Goal: Communication & Community: Participate in discussion

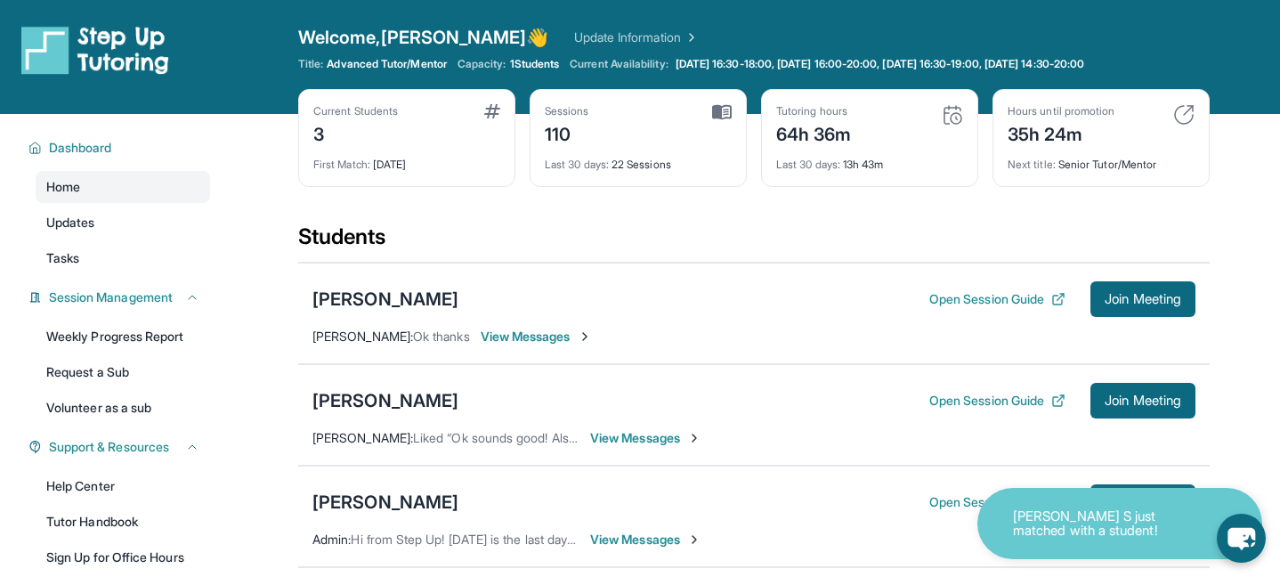
scroll to position [140, 0]
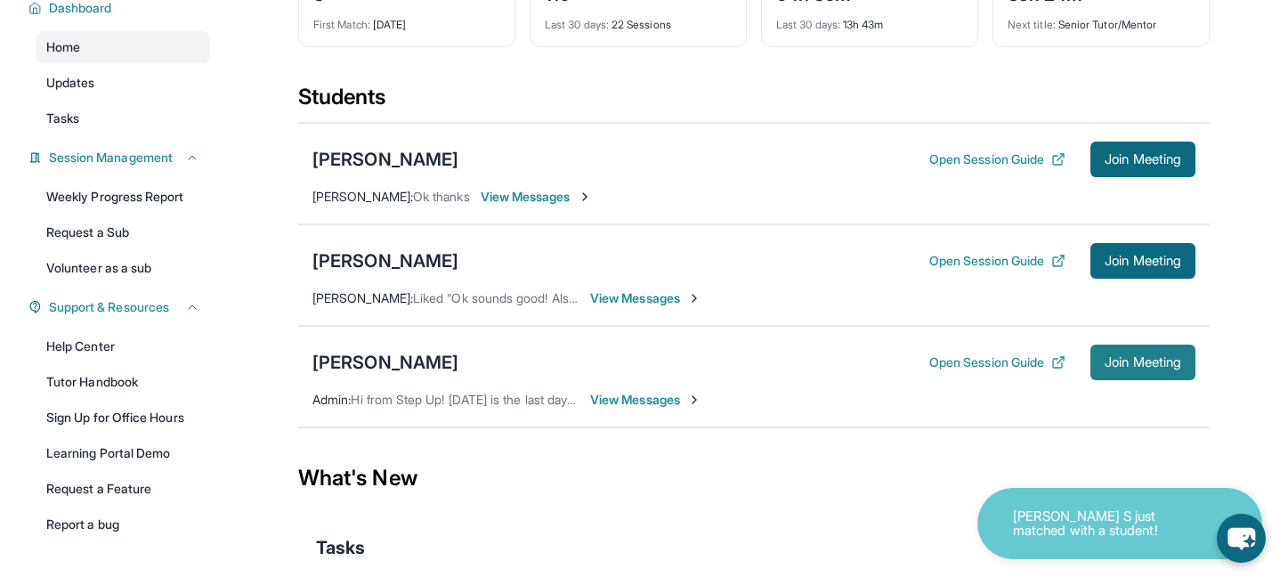
click at [1128, 365] on span "Join Meeting" at bounding box center [1143, 362] width 77 height 11
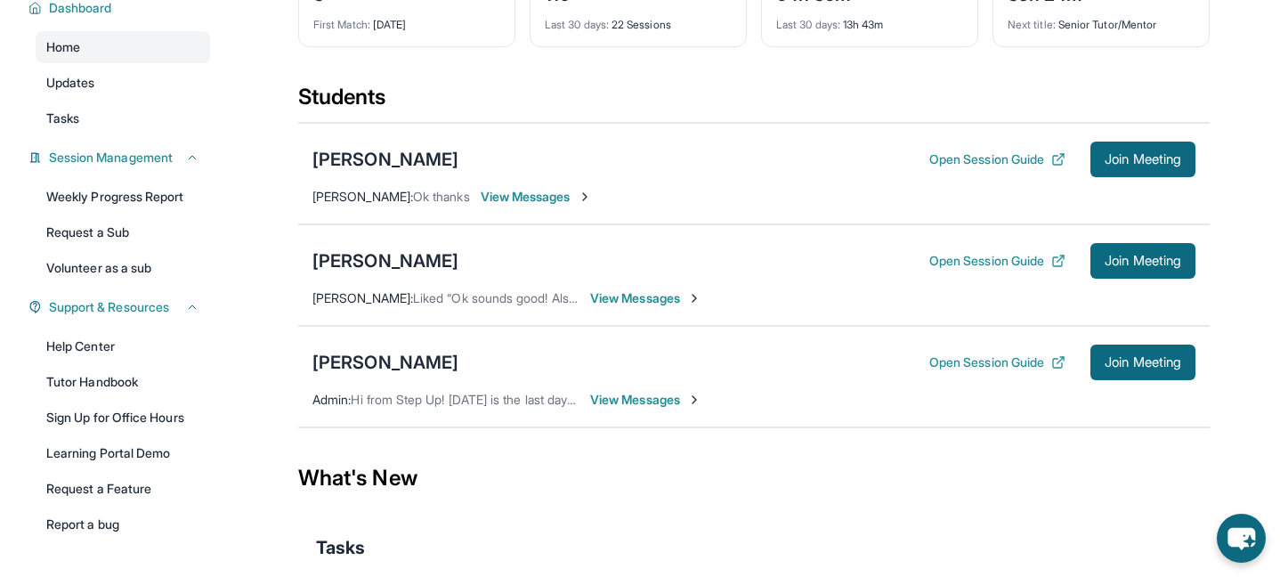
click at [621, 409] on div "[PERSON_NAME] Open Session Guide Join Meeting Admin : Hi from Step Up! [DATE] i…" at bounding box center [754, 376] width 912 height 101
click at [616, 400] on span "View Messages" at bounding box center [645, 400] width 111 height 18
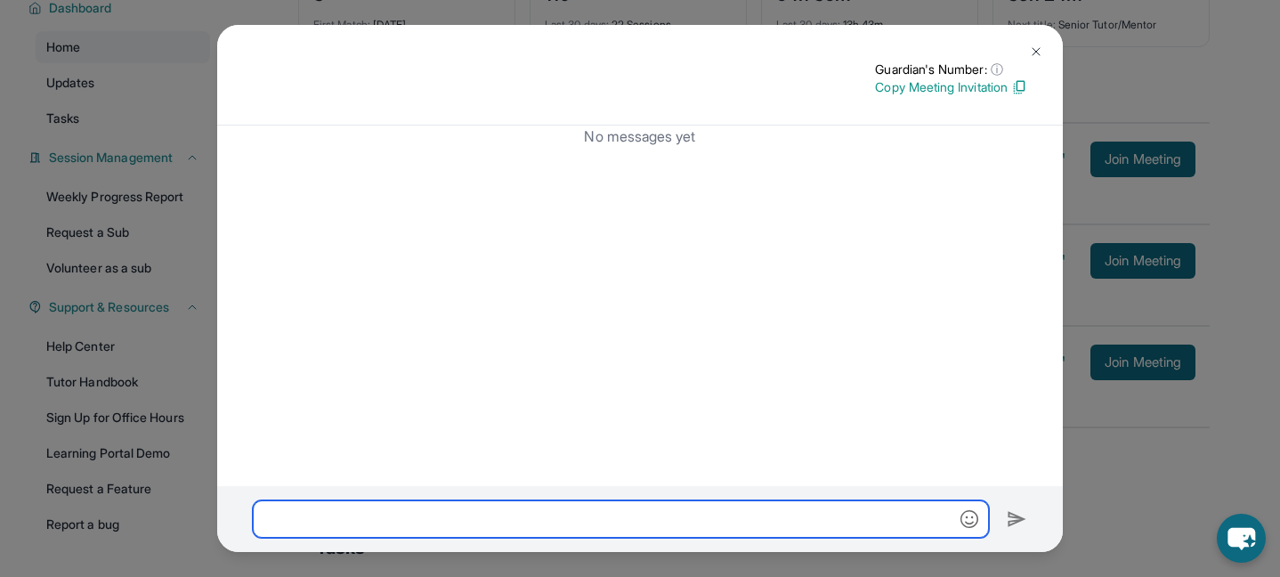
click at [532, 516] on input "text" at bounding box center [621, 518] width 736 height 37
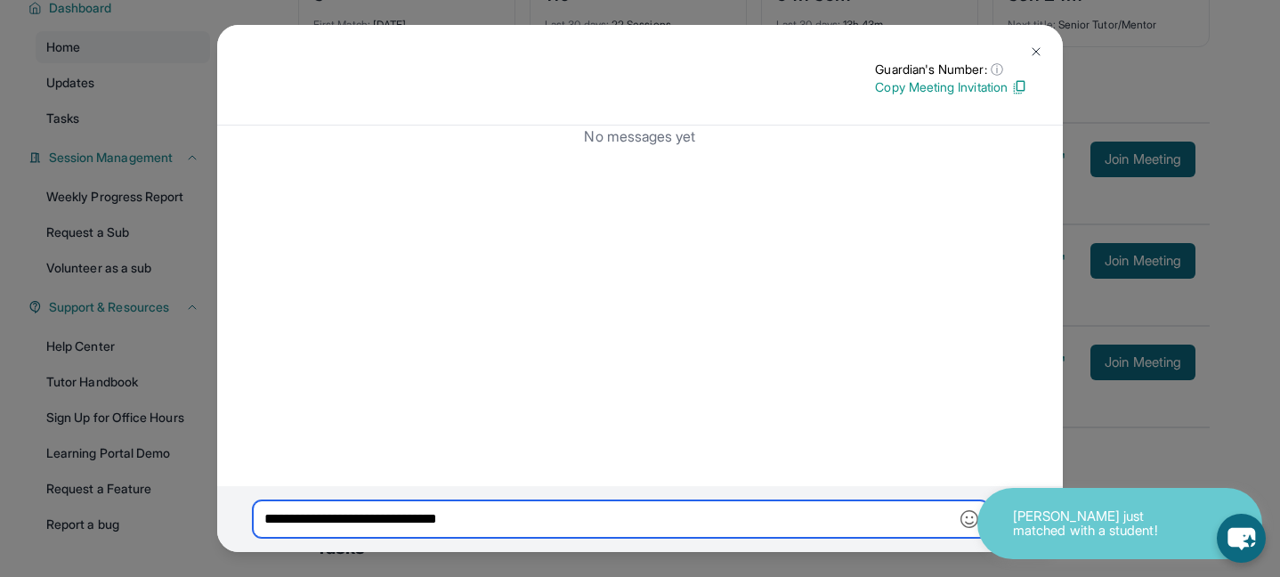
type input "**********"
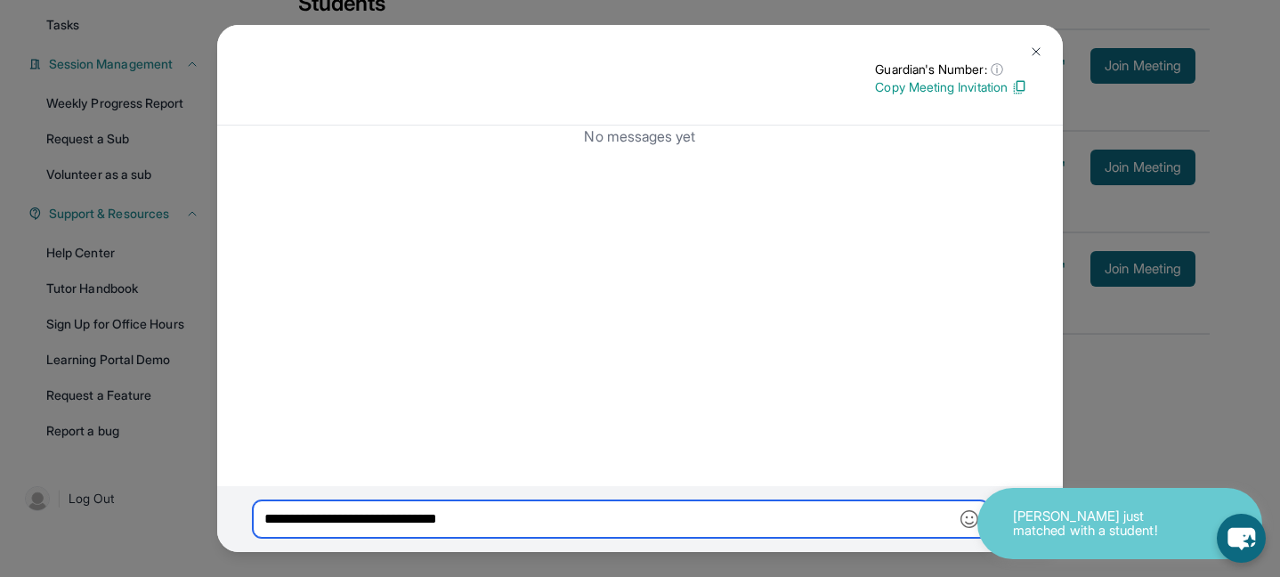
scroll to position [233, 0]
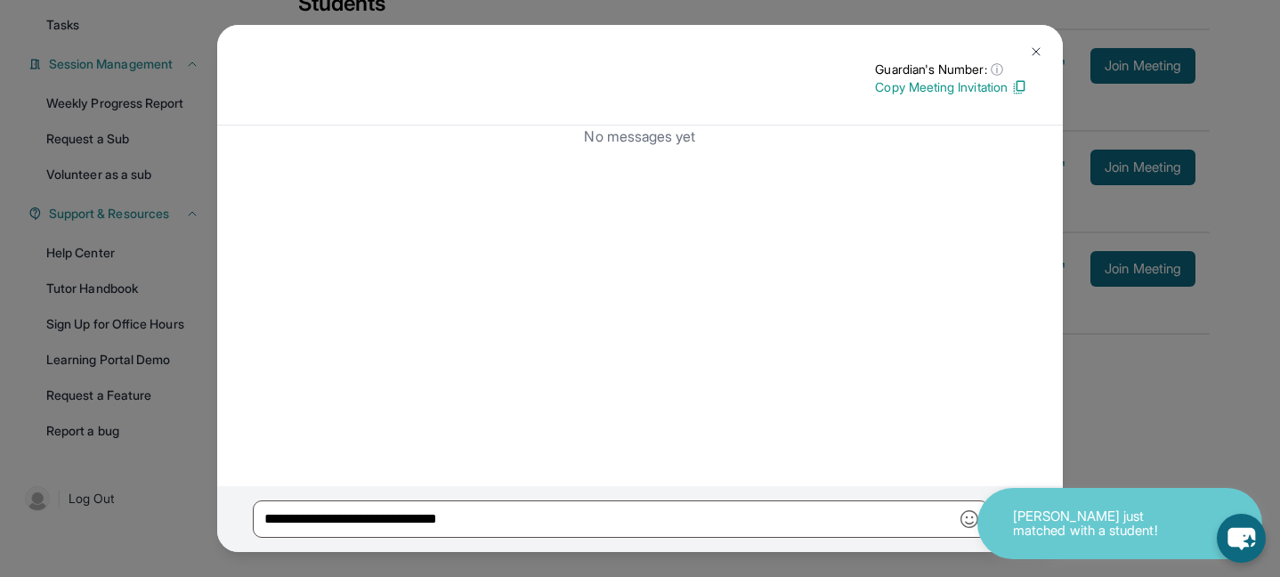
drag, startPoint x: 717, startPoint y: 45, endPoint x: 558, endPoint y: 58, distance: 159.0
click at [558, 58] on div "Guardian's Number: ⓘ This isn't the guardian's real number — it's a private for…" at bounding box center [640, 75] width 846 height 101
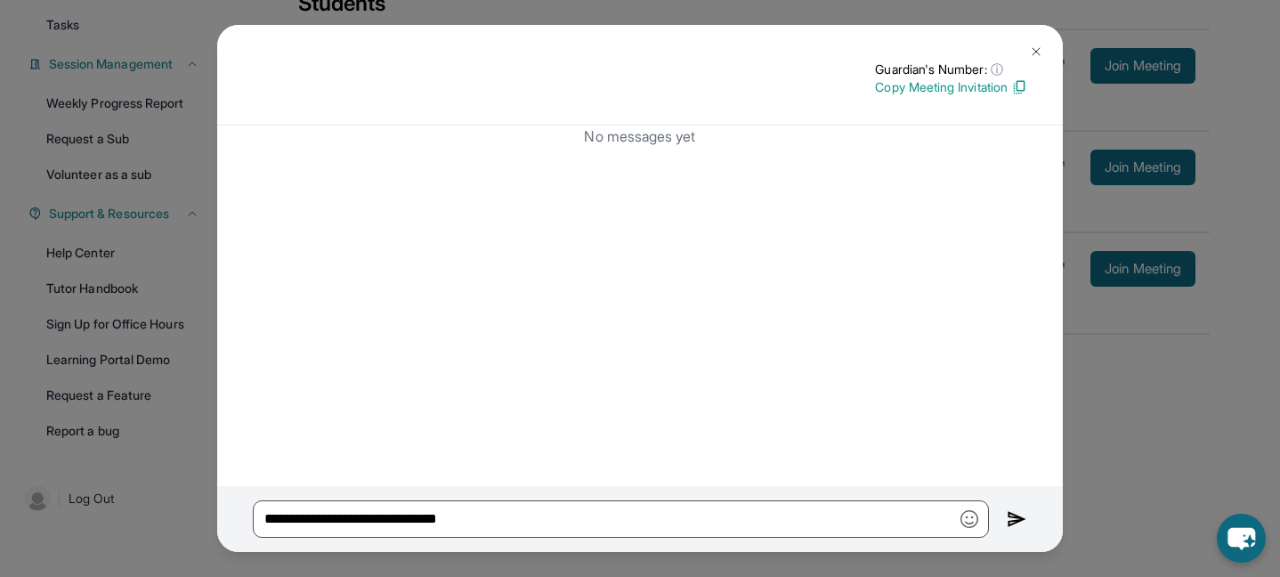
click at [1011, 521] on img at bounding box center [1017, 518] width 20 height 21
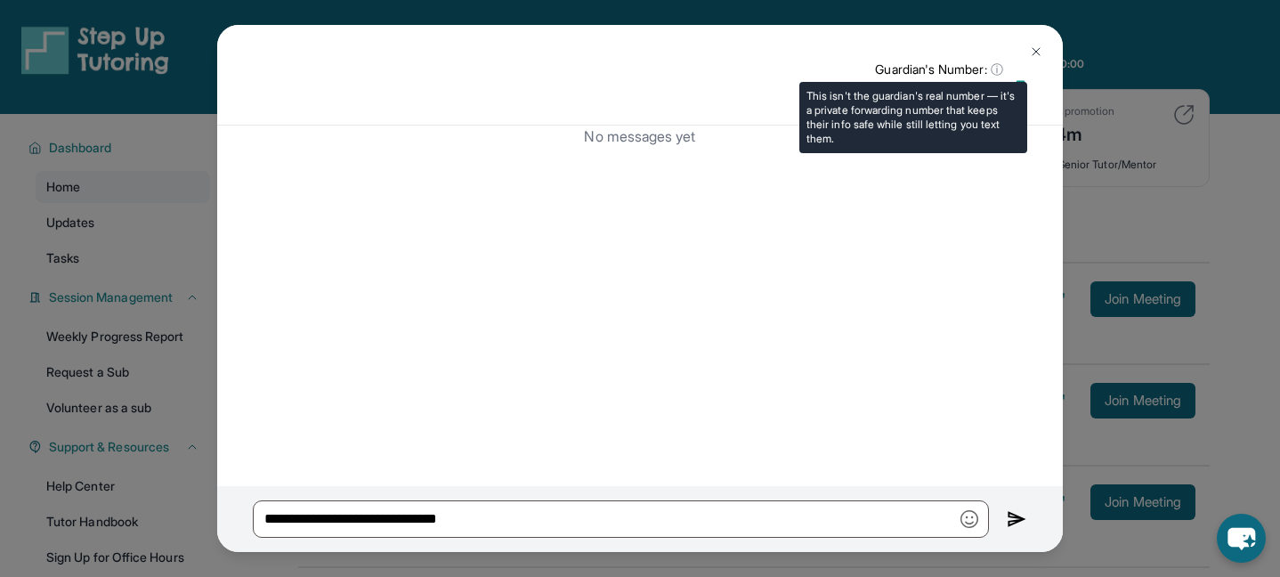
click at [994, 65] on span "ⓘ" at bounding box center [997, 70] width 12 height 18
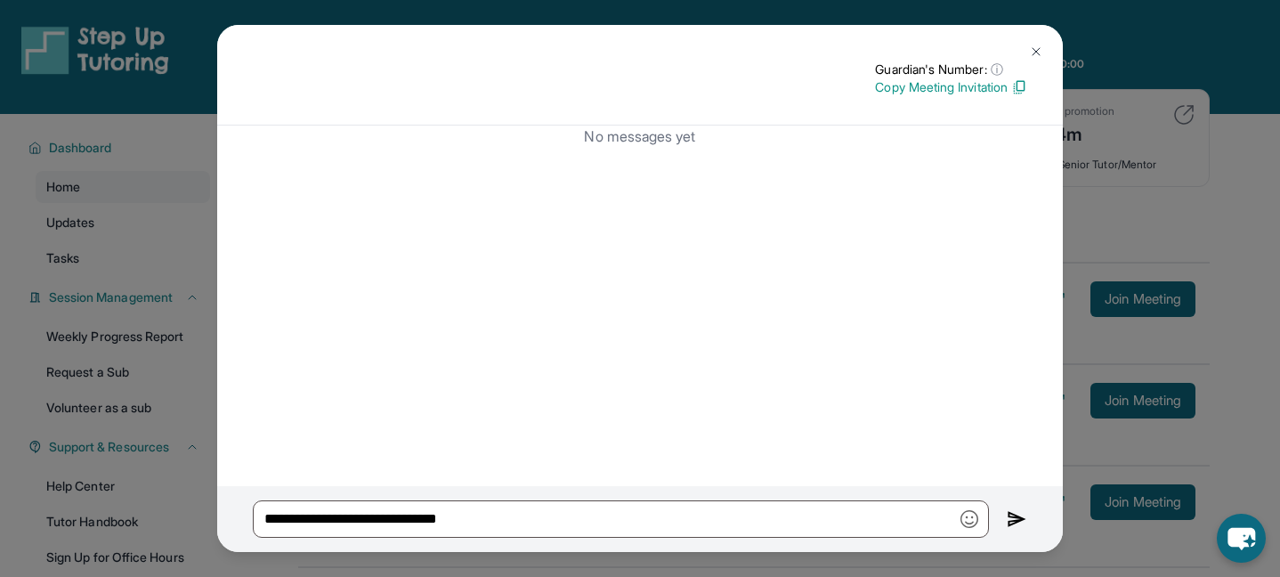
click at [1005, 518] on div "**********" at bounding box center [640, 519] width 846 height 66
click at [1015, 522] on img at bounding box center [1017, 518] width 20 height 21
click at [1004, 524] on div "**********" at bounding box center [640, 519] width 846 height 66
click at [1016, 522] on img at bounding box center [1017, 518] width 20 height 21
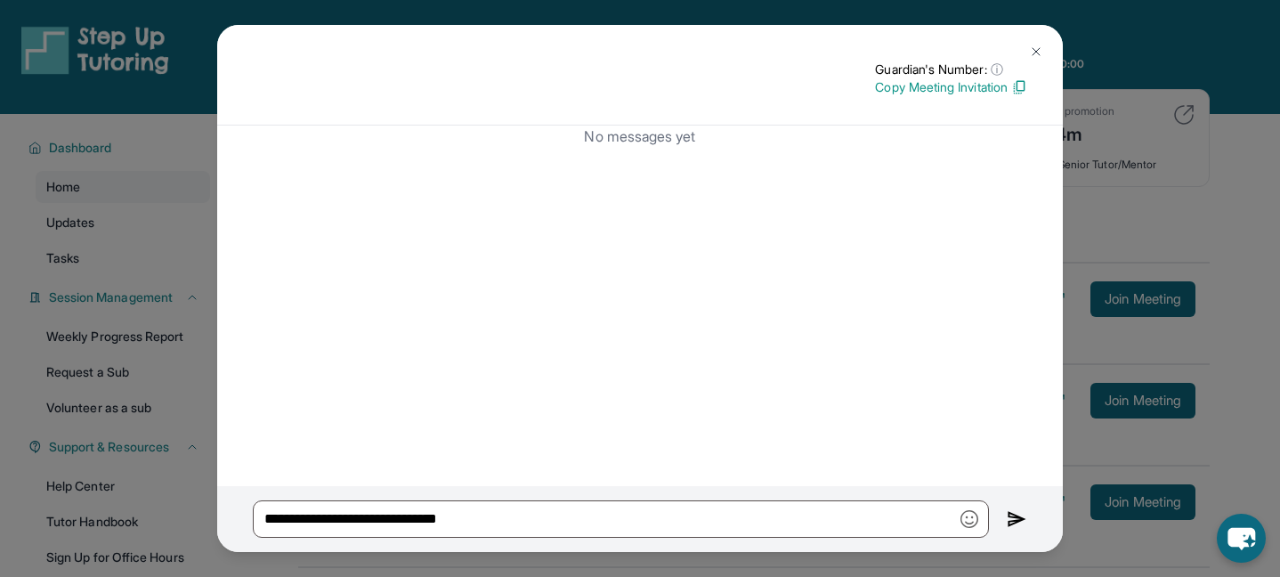
click at [1016, 522] on img at bounding box center [1017, 518] width 20 height 21
click at [1015, 81] on img at bounding box center [1019, 87] width 16 height 16
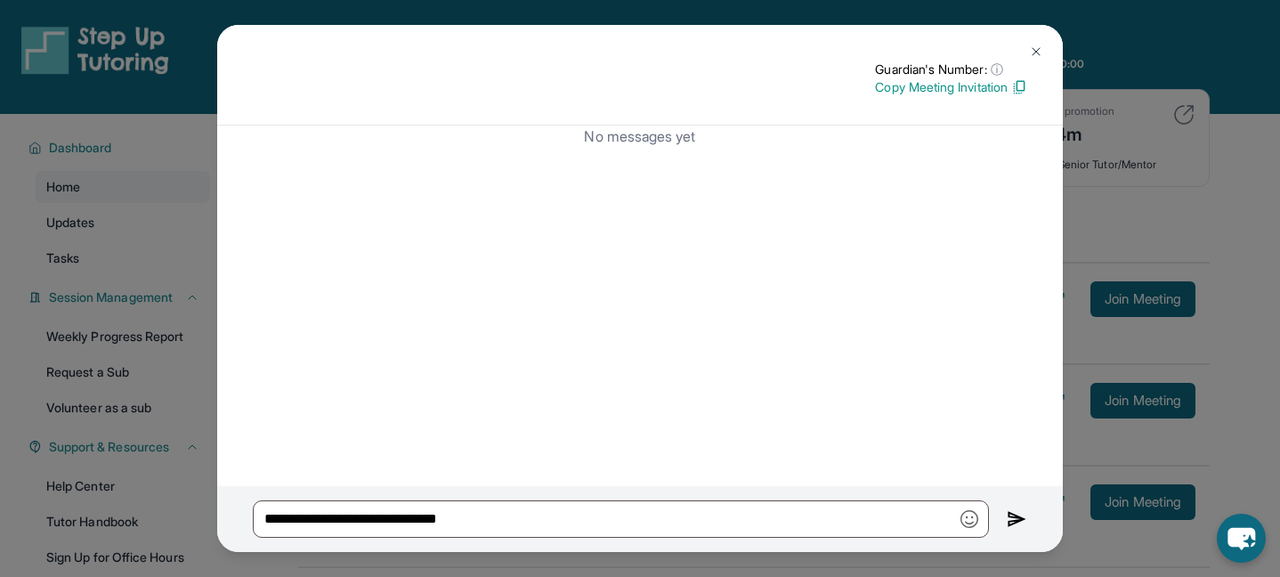
click at [1029, 49] on img at bounding box center [1036, 52] width 14 height 14
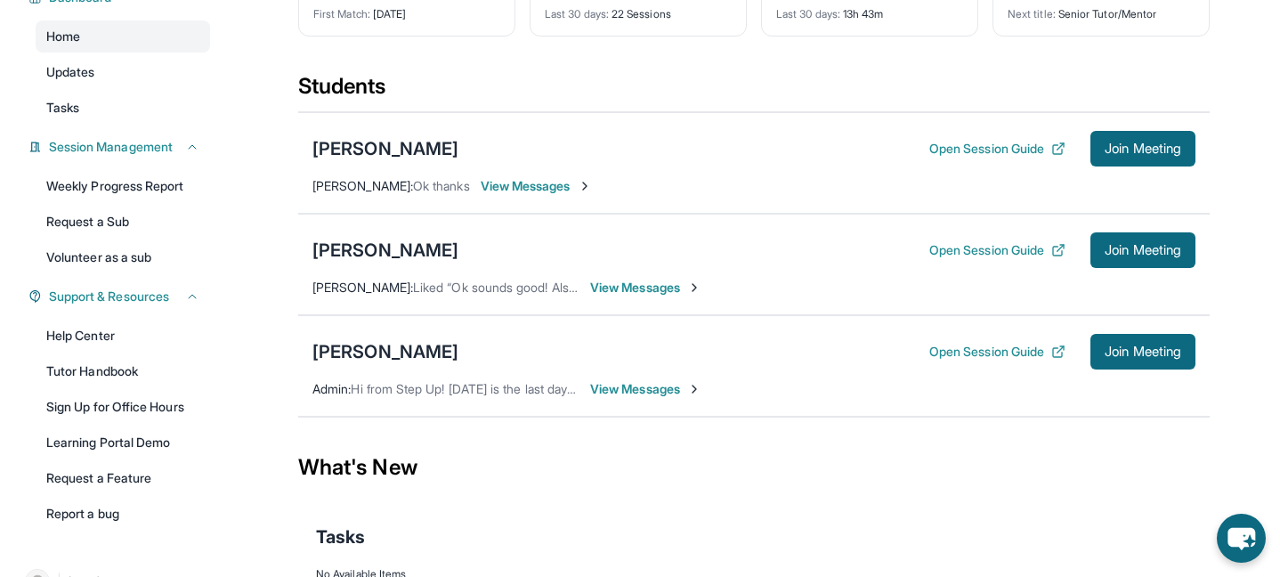
scroll to position [233, 0]
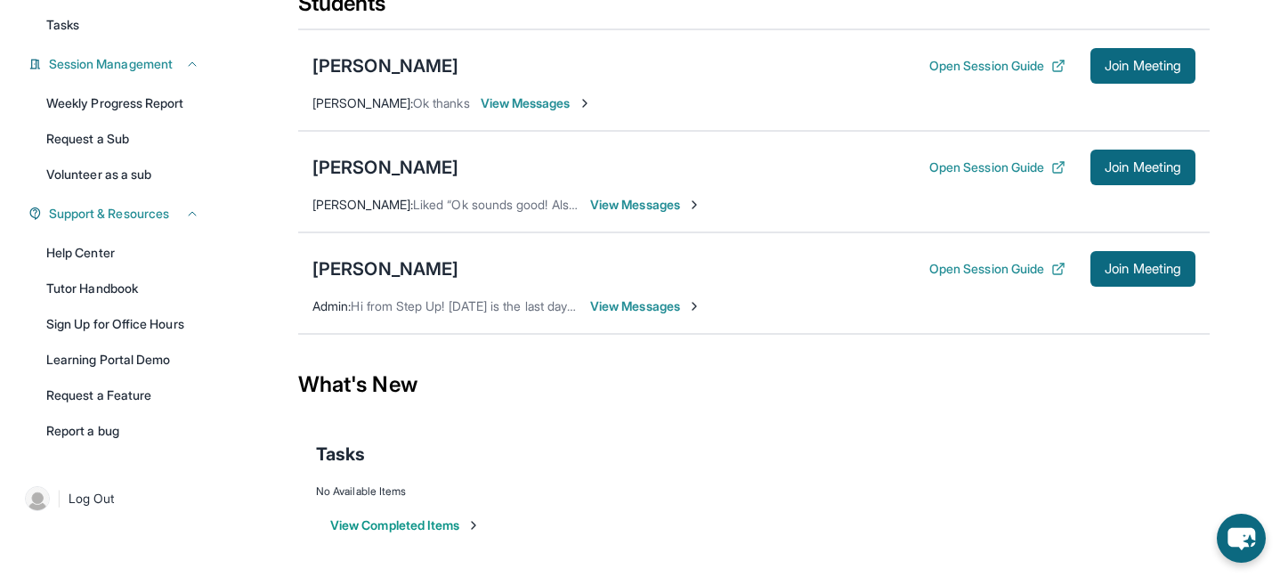
click at [620, 307] on span "View Messages" at bounding box center [645, 306] width 111 height 18
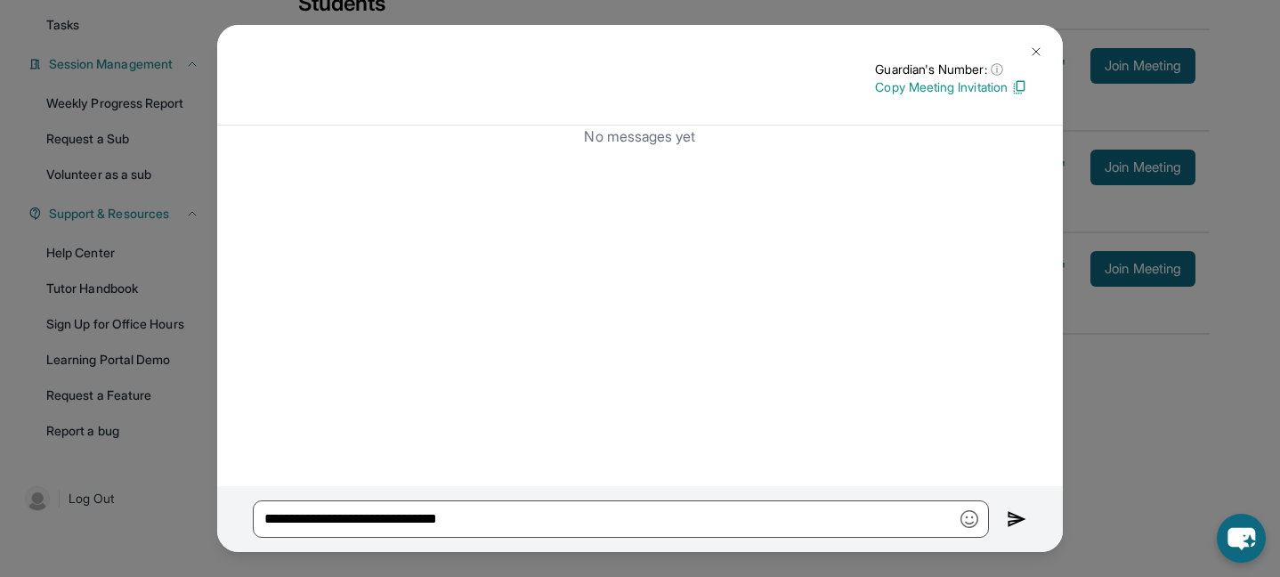
click at [1023, 55] on button at bounding box center [1037, 52] width 36 height 36
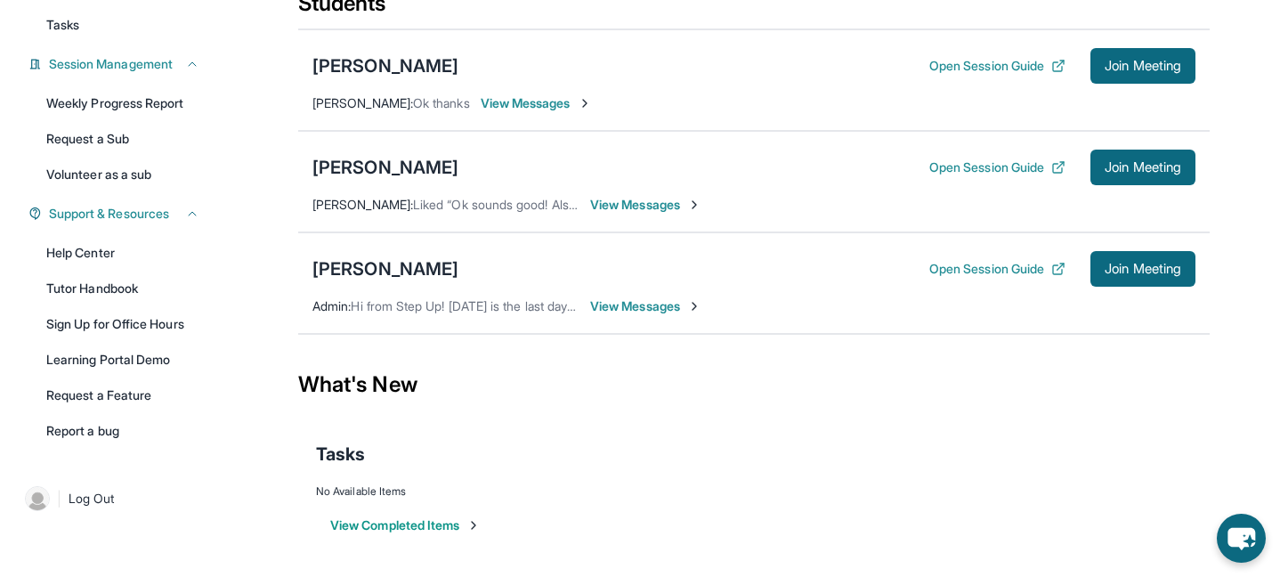
click at [605, 208] on span "View Messages" at bounding box center [645, 205] width 111 height 18
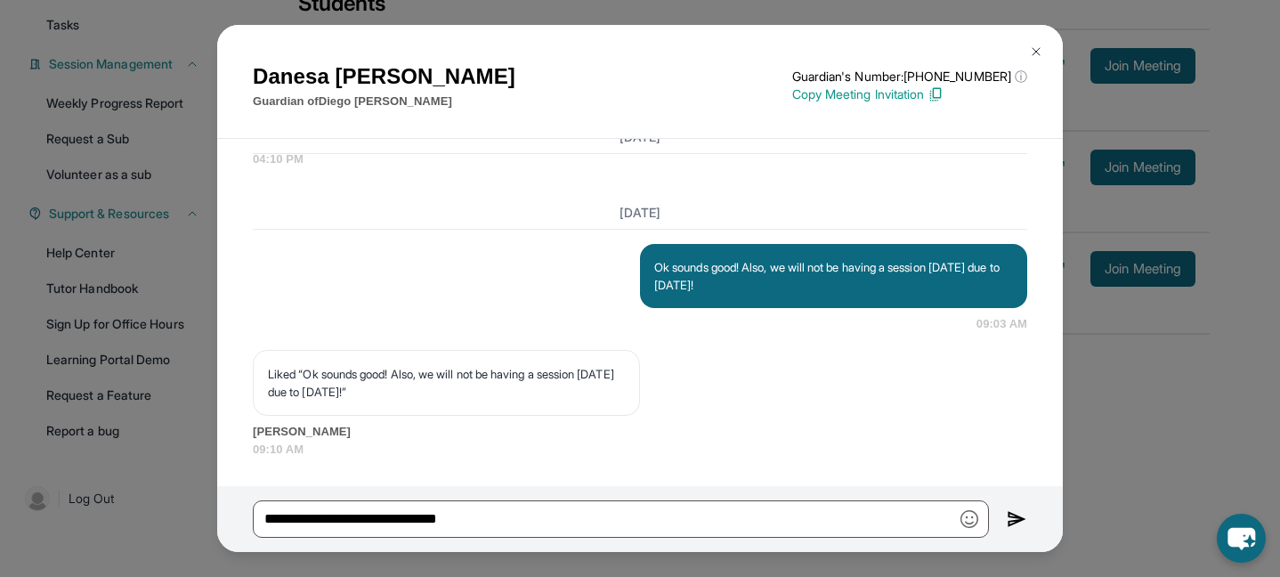
scroll to position [6249, 0]
click at [1039, 51] on img at bounding box center [1036, 52] width 14 height 14
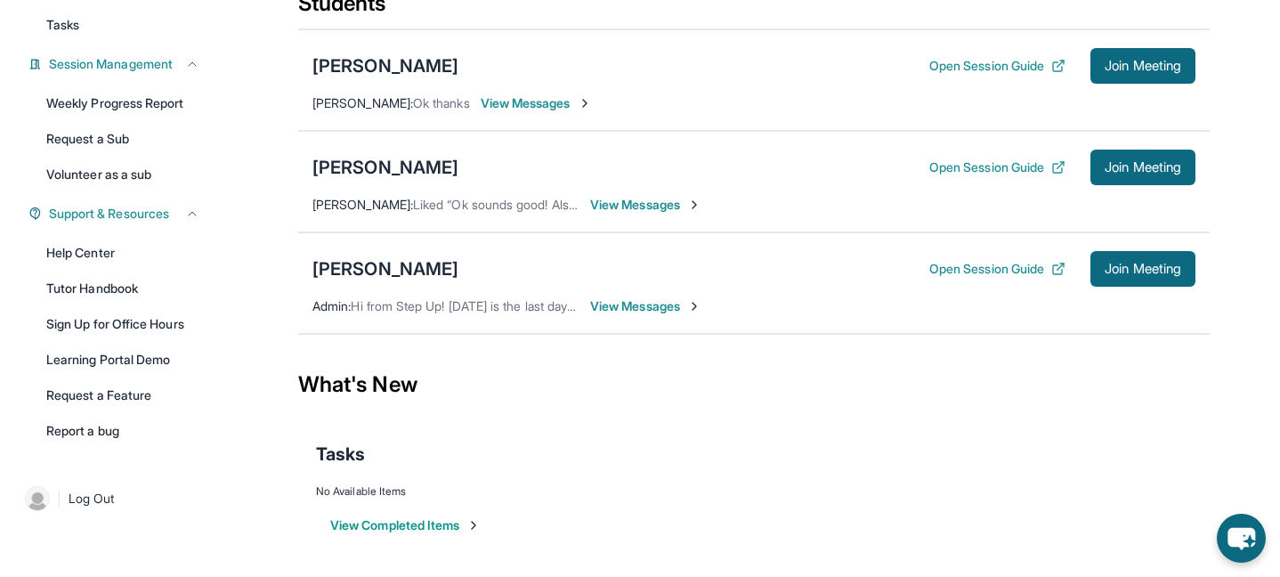
click at [523, 104] on span "View Messages" at bounding box center [536, 103] width 111 height 18
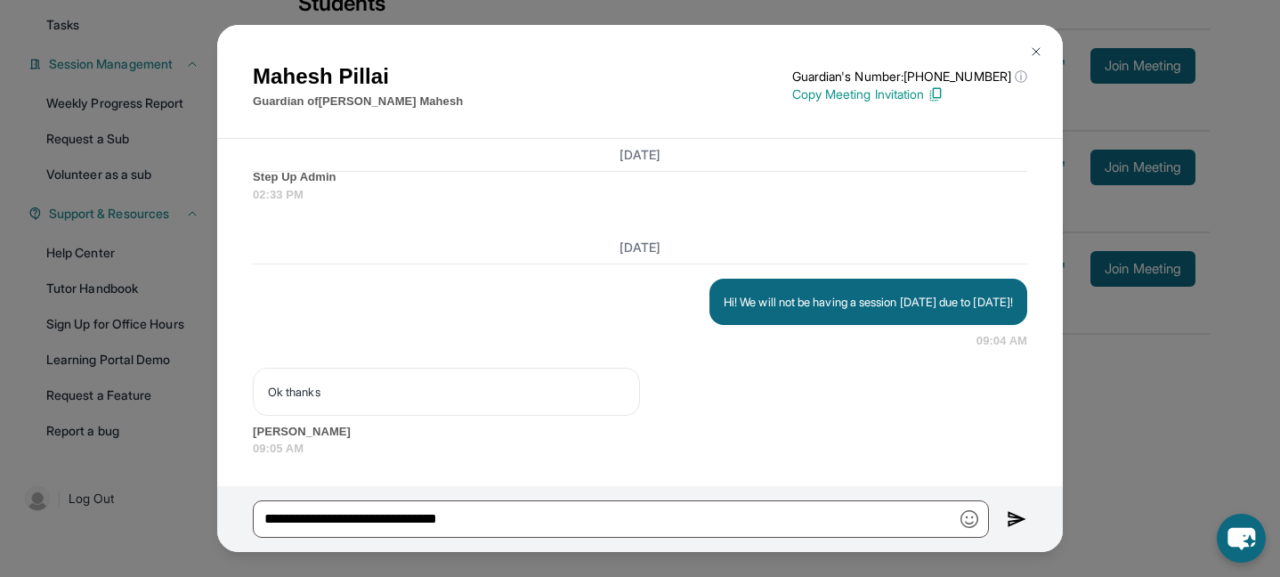
scroll to position [5920, 0]
click at [1038, 53] on img at bounding box center [1036, 52] width 14 height 14
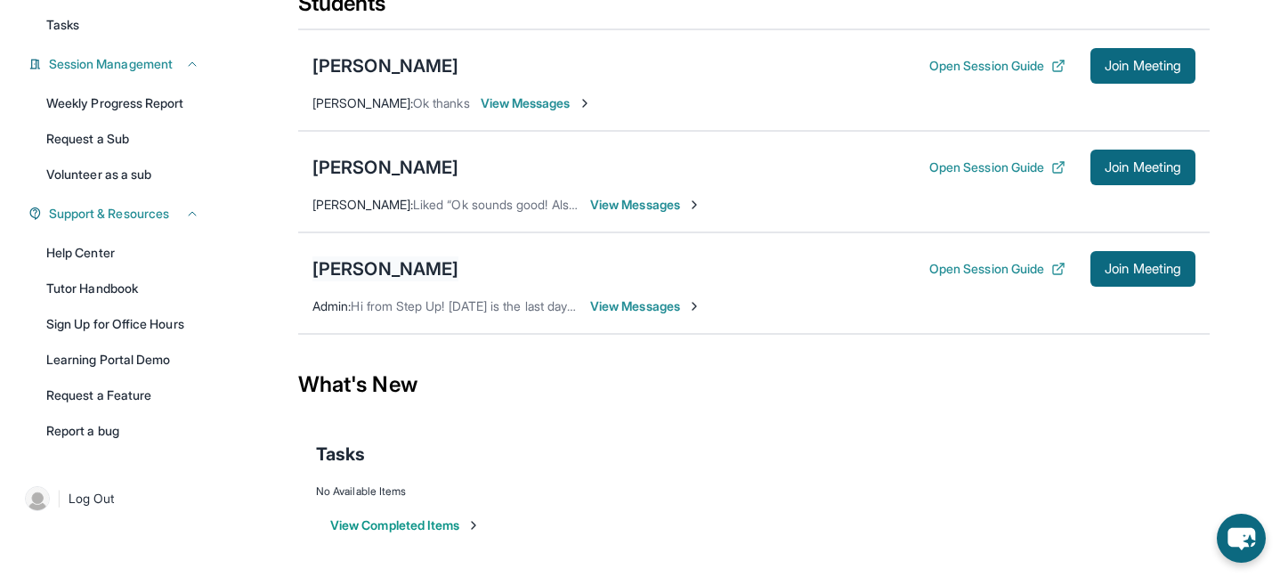
click at [385, 269] on div "[PERSON_NAME]" at bounding box center [386, 268] width 146 height 25
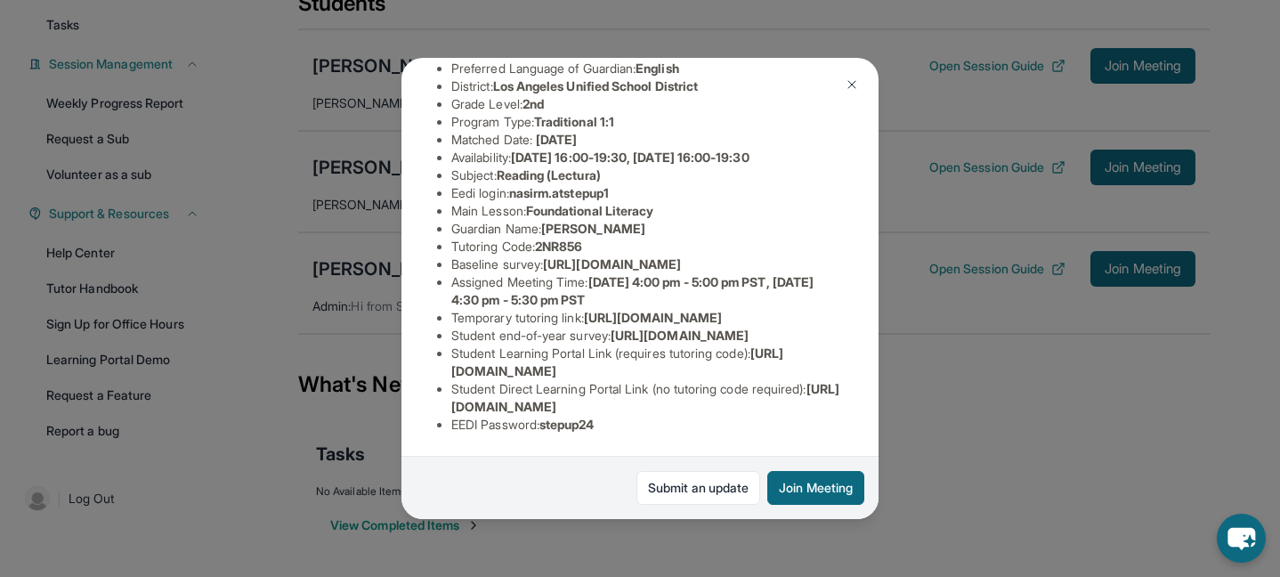
scroll to position [322, 0]
click at [725, 480] on link "Submit an update" at bounding box center [699, 488] width 124 height 34
click at [847, 86] on img at bounding box center [852, 84] width 14 height 14
